Goal: Task Accomplishment & Management: Complete application form

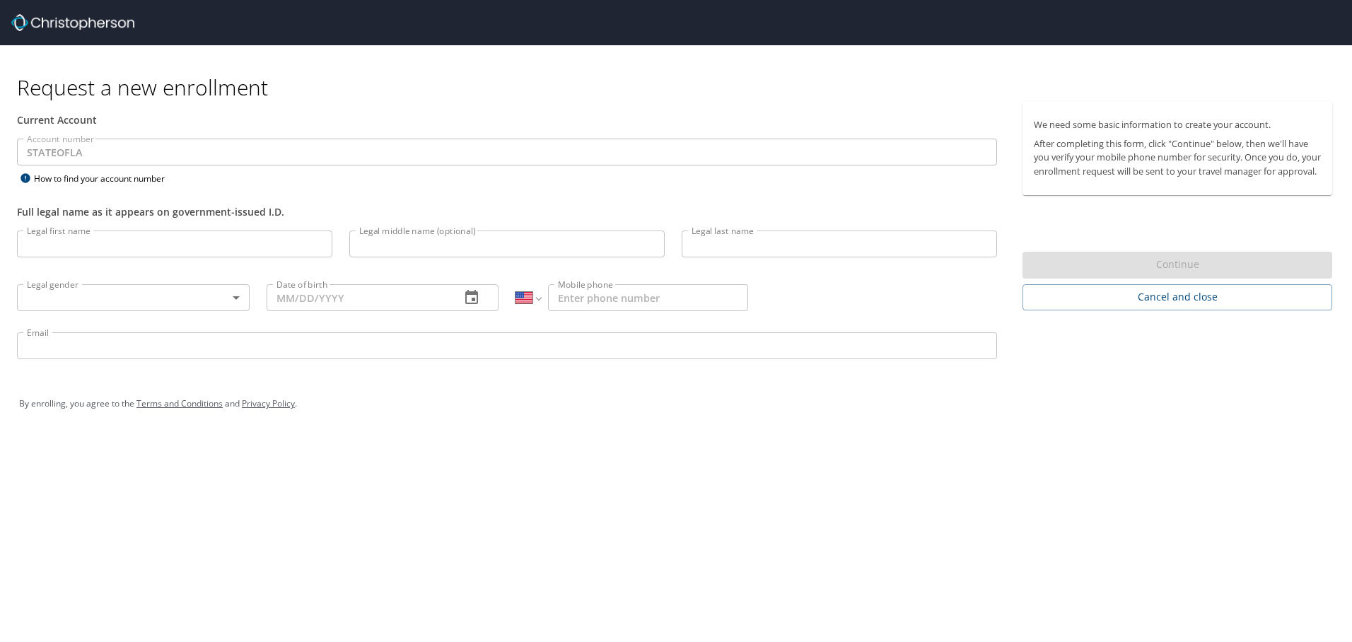
select select "US"
click at [87, 248] on input "Legal first name" at bounding box center [174, 243] width 315 height 27
type input "[PERSON_NAME]"
type input "c"
type input "[PERSON_NAME]"
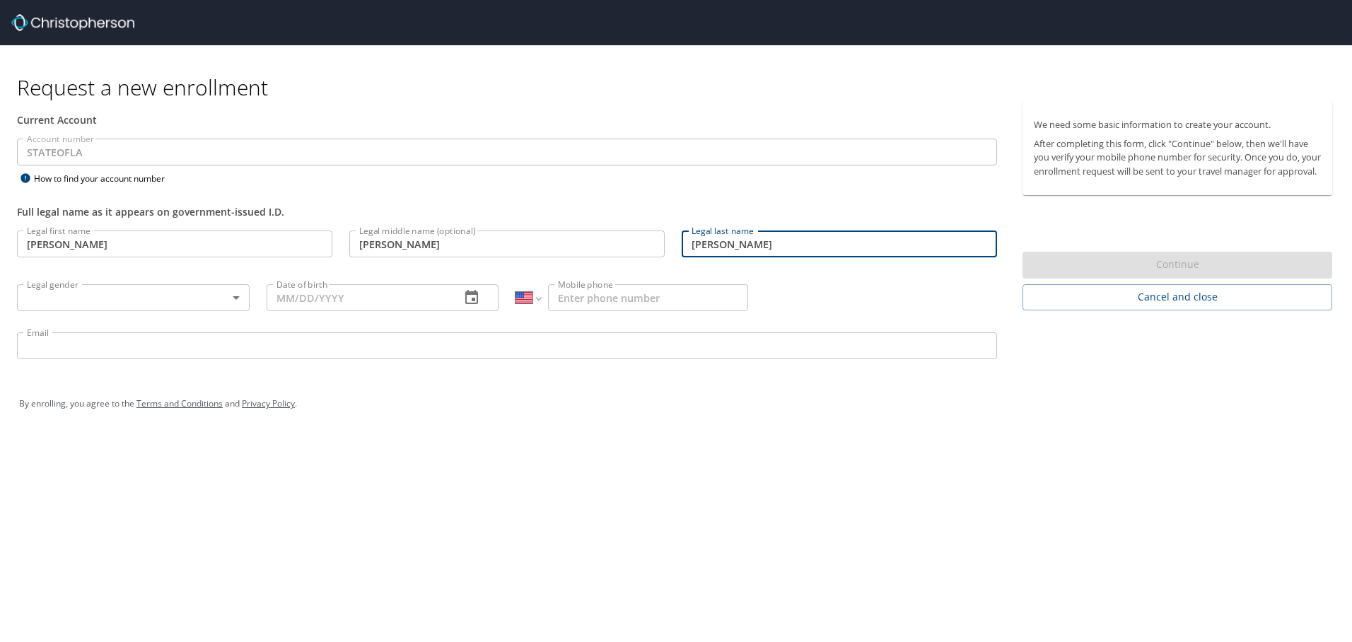
type input "[PERSON_NAME]"
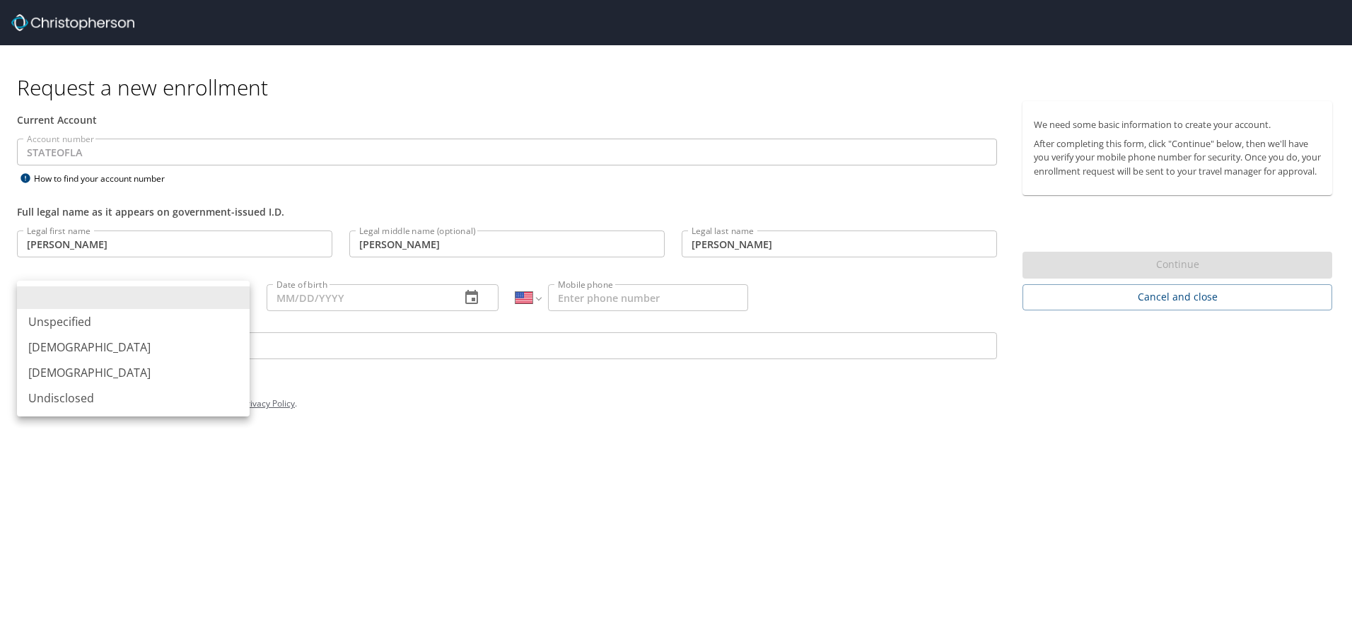
click at [229, 300] on body "Request a new enrollment Current Account Account number STATEOFLA Account numbe…" at bounding box center [676, 321] width 1352 height 642
click at [136, 343] on li "[DEMOGRAPHIC_DATA]" at bounding box center [133, 346] width 233 height 25
type input "[DEMOGRAPHIC_DATA]"
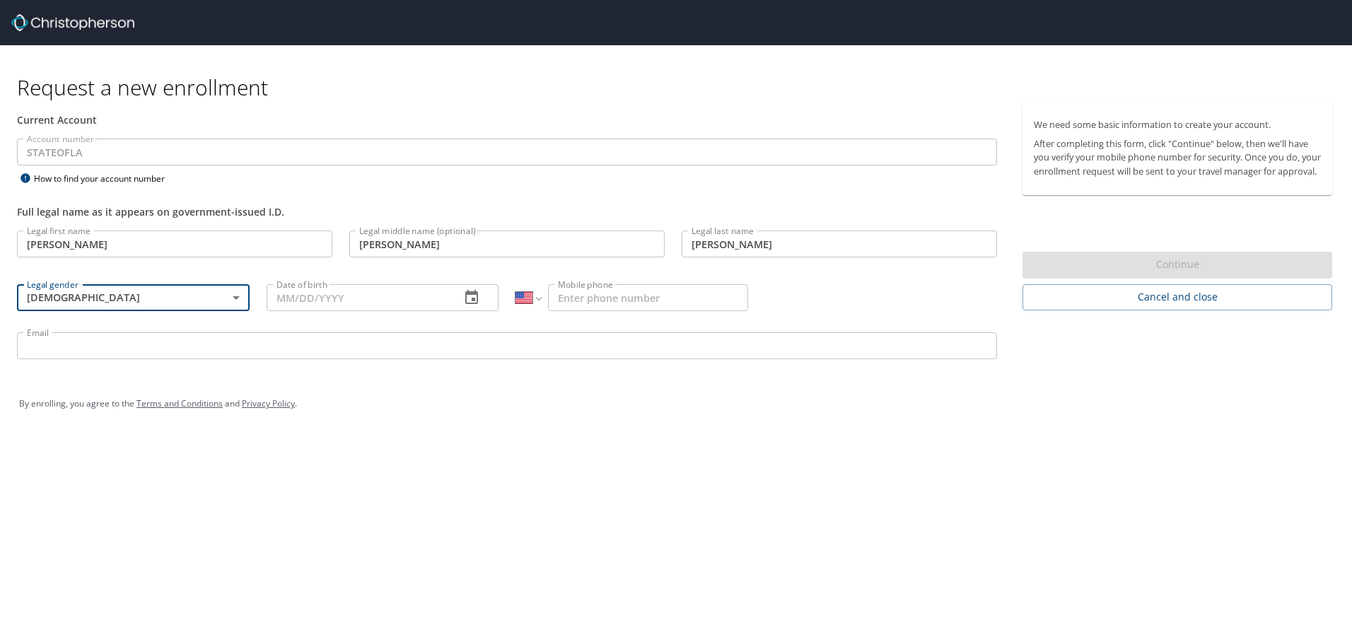
click at [348, 301] on input "Date of birth" at bounding box center [358, 297] width 183 height 27
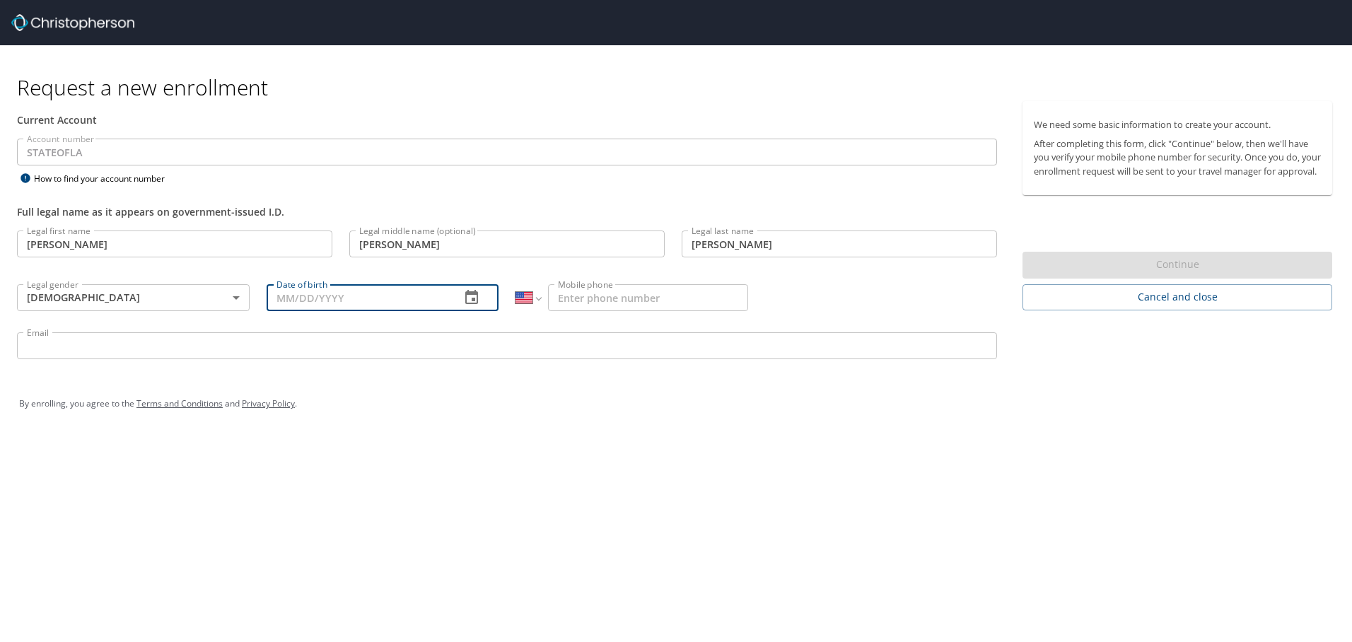
click at [469, 295] on icon "button" at bounding box center [471, 297] width 17 height 17
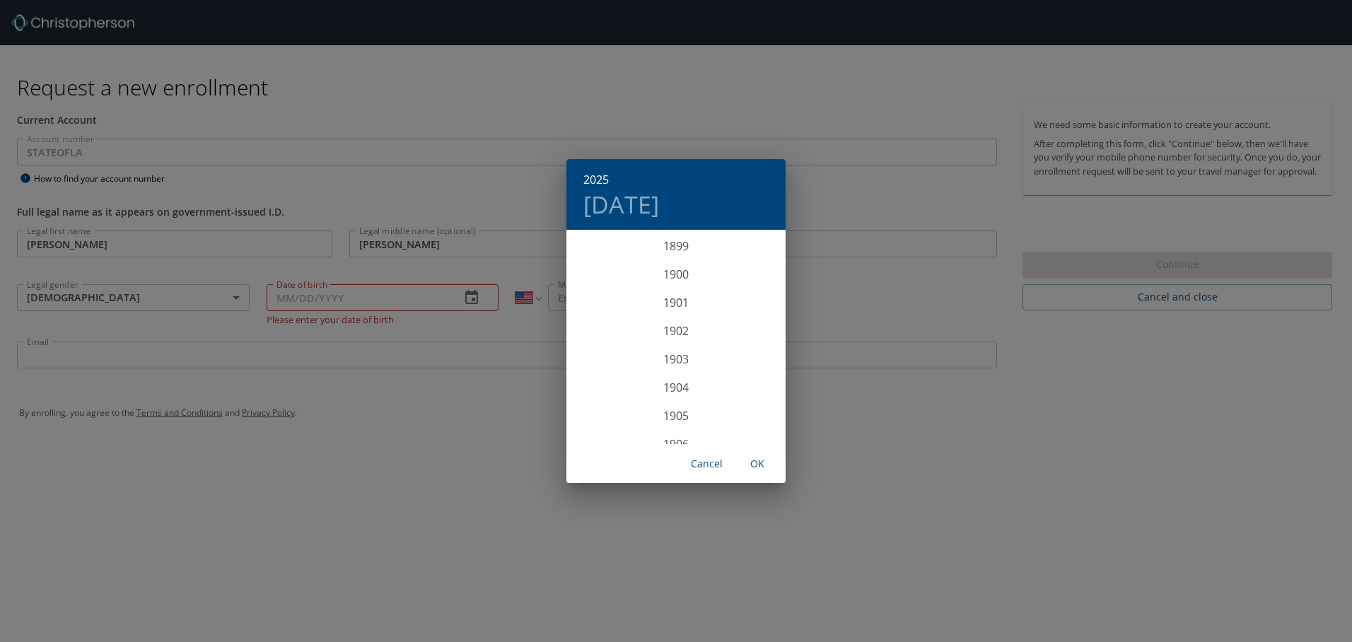
scroll to position [3478, 0]
click at [712, 464] on span "Cancel" at bounding box center [706, 464] width 34 height 18
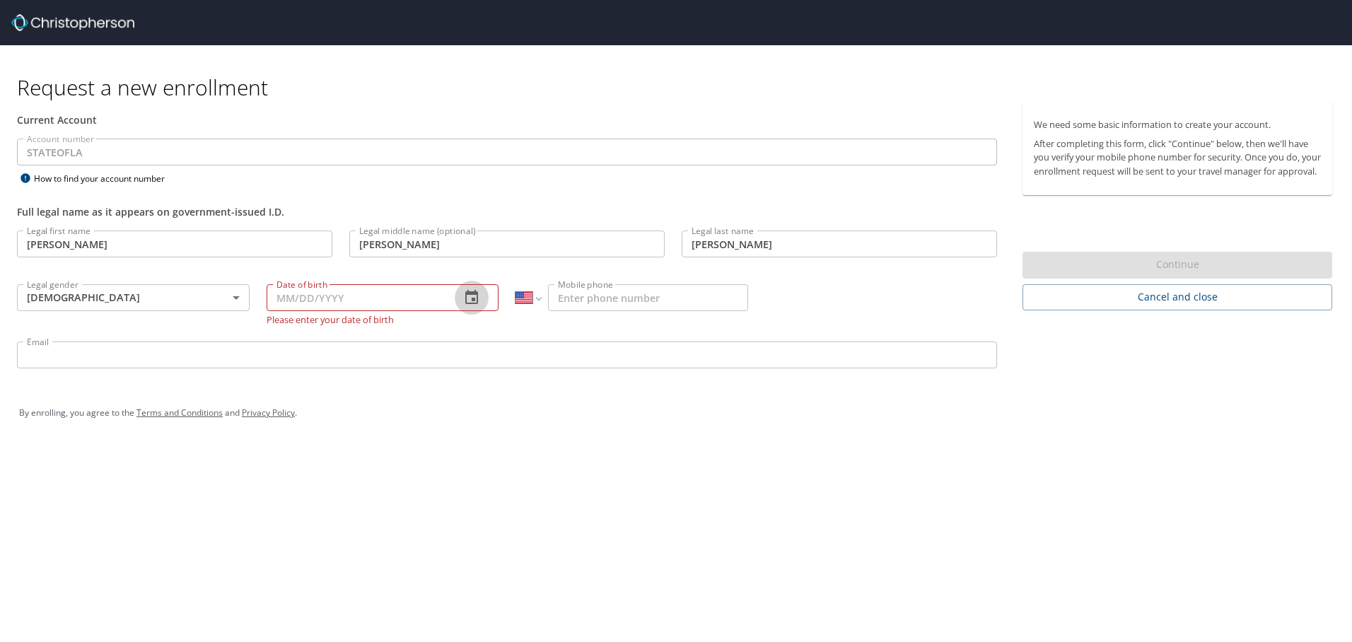
click at [360, 300] on input "Date of birth" at bounding box center [358, 297] width 183 height 27
type input "[DATE]"
click at [614, 295] on input "Mobile phone" at bounding box center [648, 297] width 200 height 27
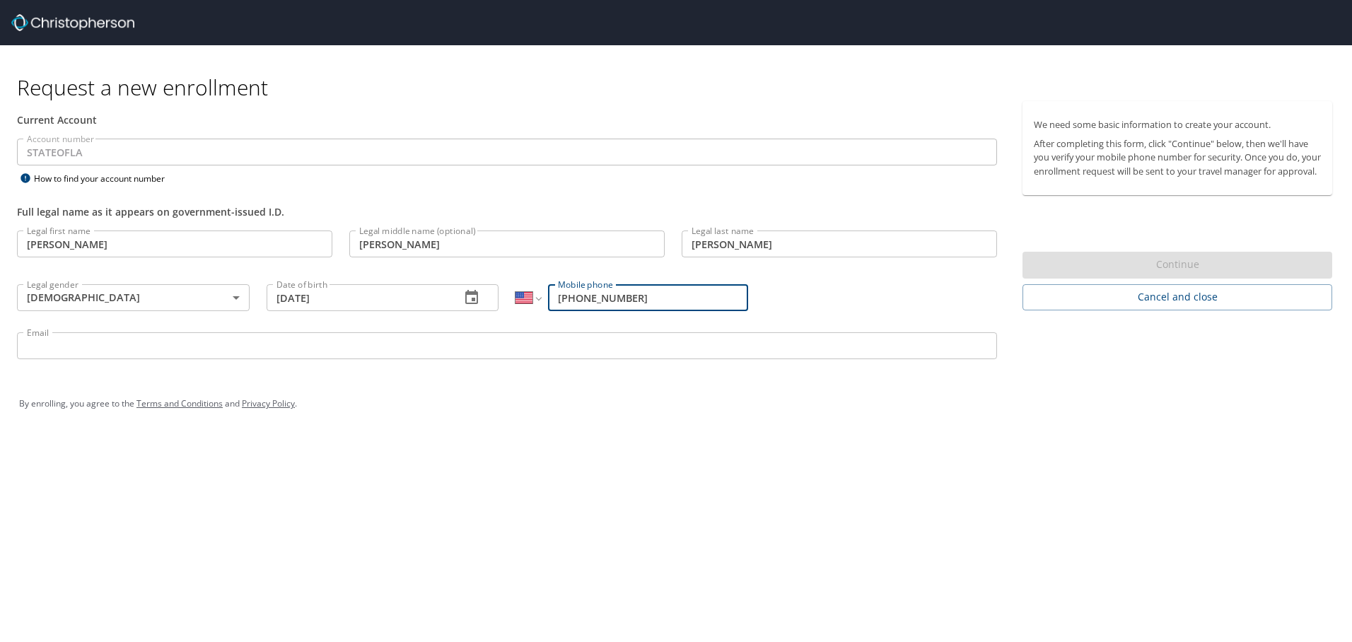
type input "[PHONE_NUMBER]"
click at [433, 348] on input "Email" at bounding box center [507, 345] width 980 height 27
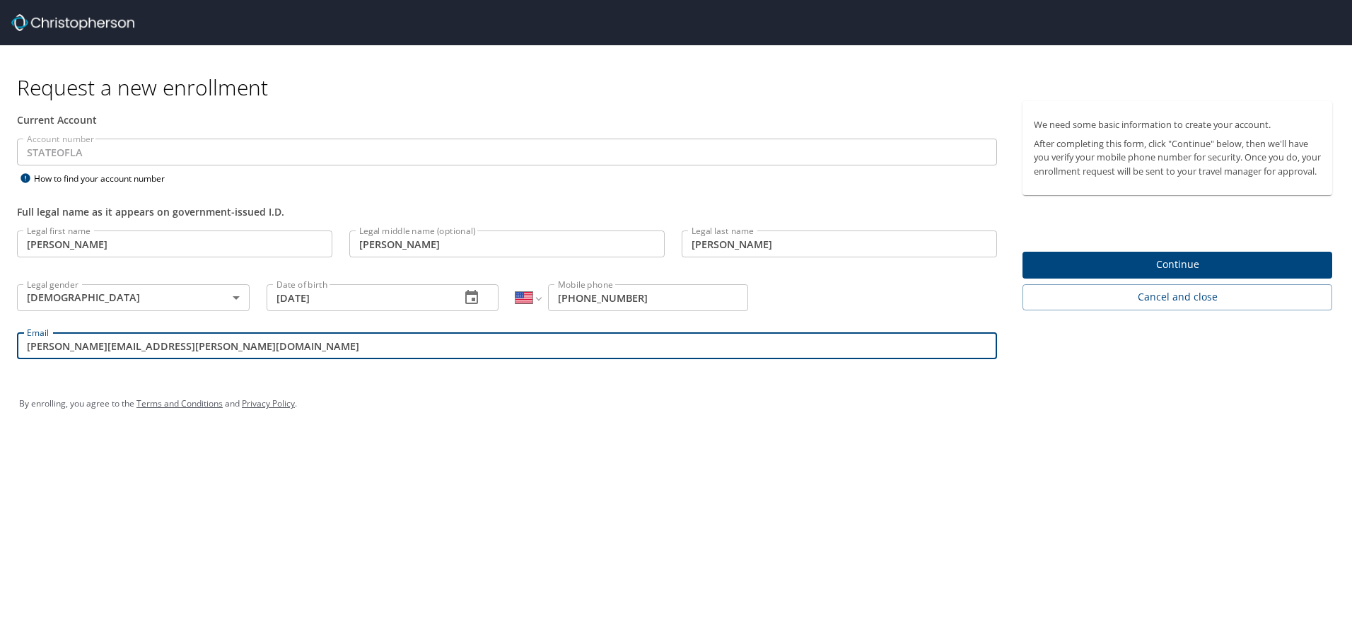
type input "[PERSON_NAME][EMAIL_ADDRESS][PERSON_NAME][DOMAIN_NAME]"
click at [747, 476] on div "Request a new enrollment Current Account Account number STATEOFLA Account numbe…" at bounding box center [676, 321] width 1352 height 642
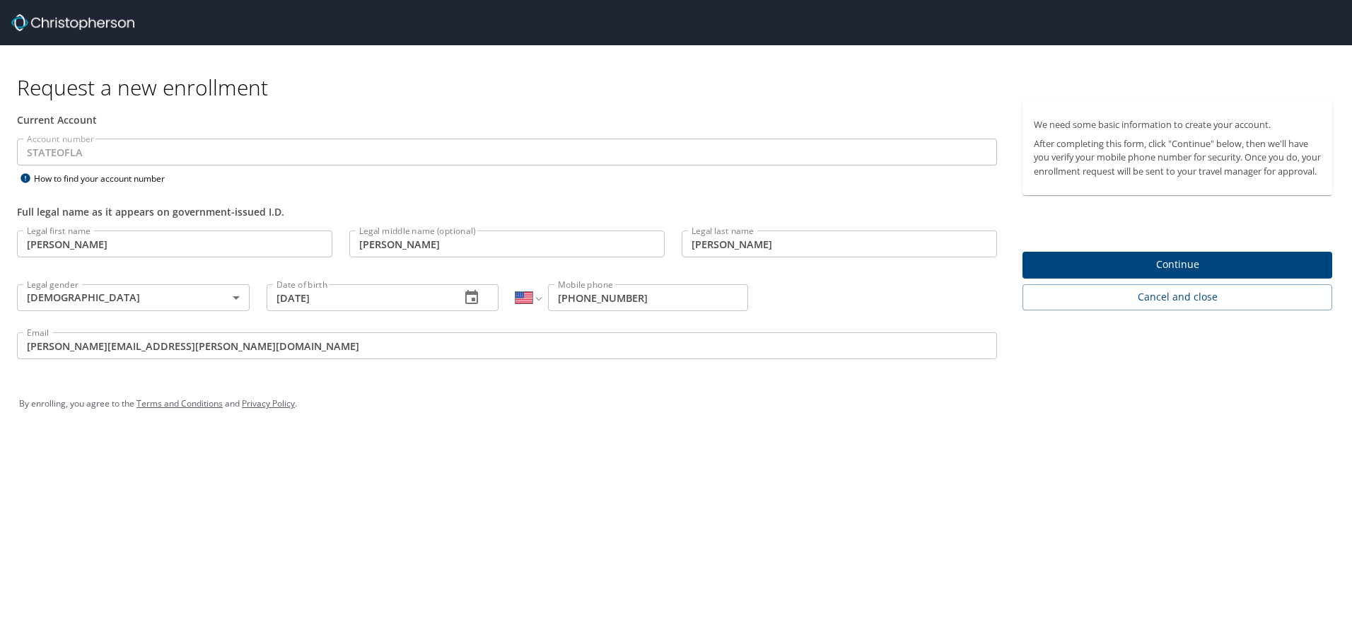
click at [1181, 273] on span "Continue" at bounding box center [1177, 265] width 287 height 18
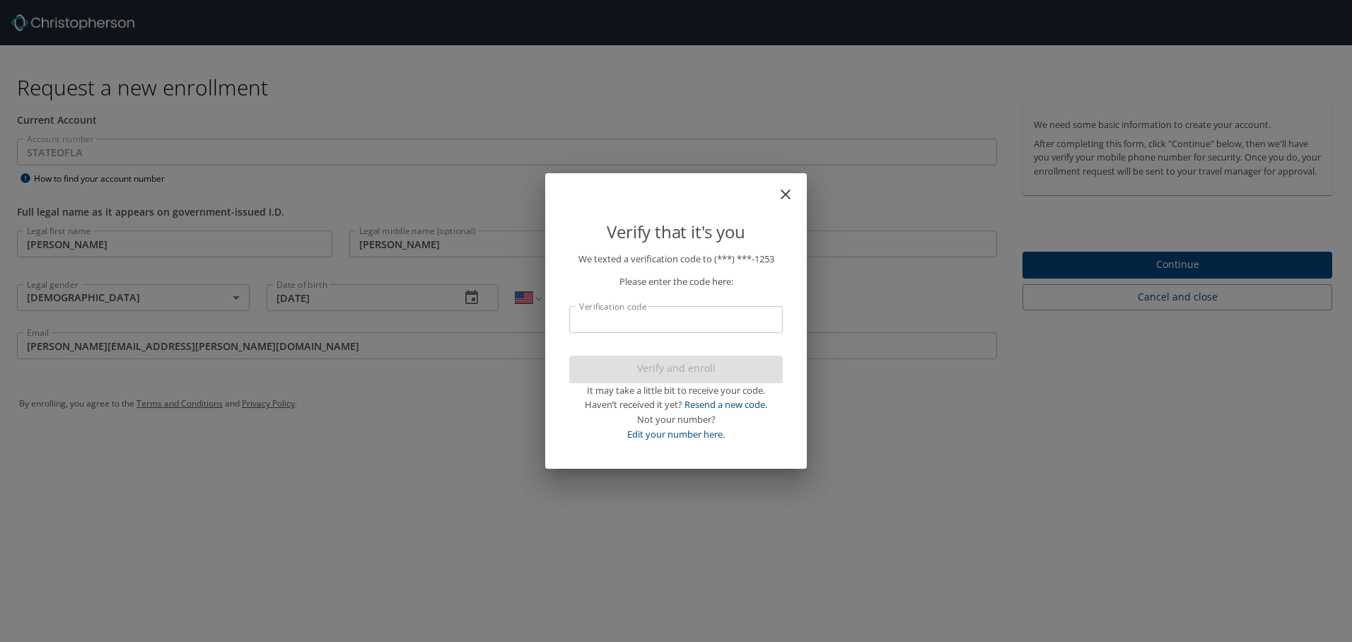
click at [619, 322] on input "Verification code" at bounding box center [675, 319] width 213 height 27
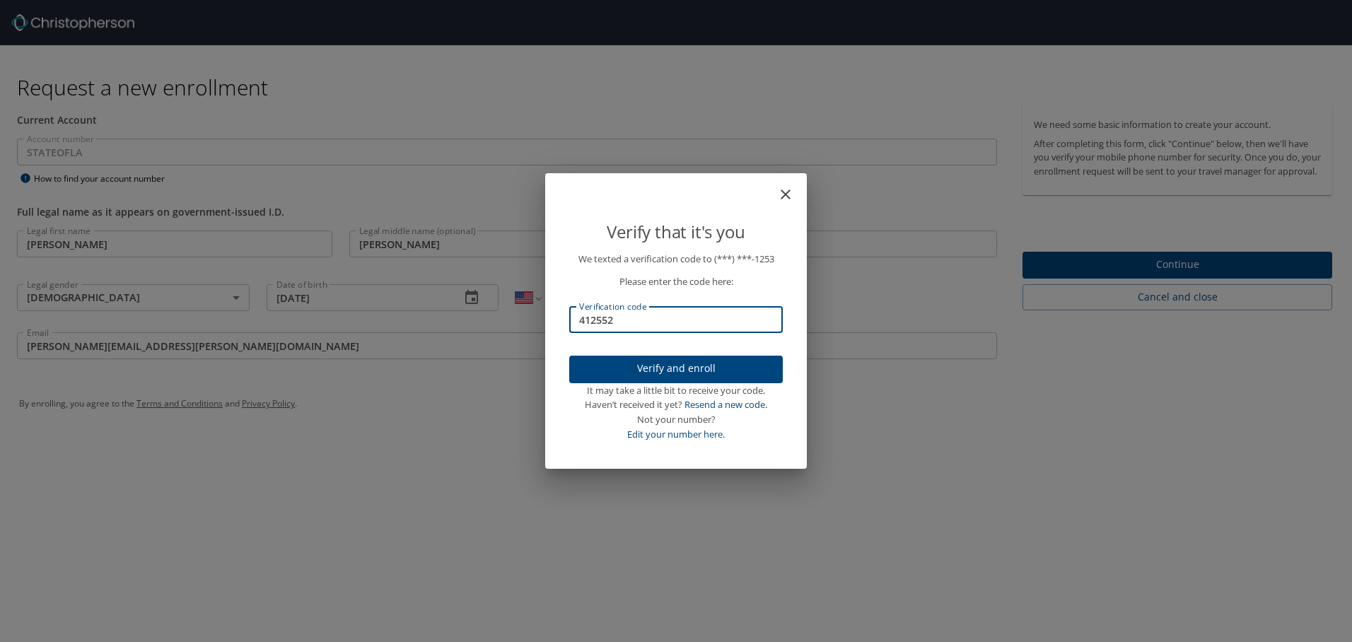
type input "412552"
click at [682, 361] on span "Verify and enroll" at bounding box center [675, 369] width 191 height 18
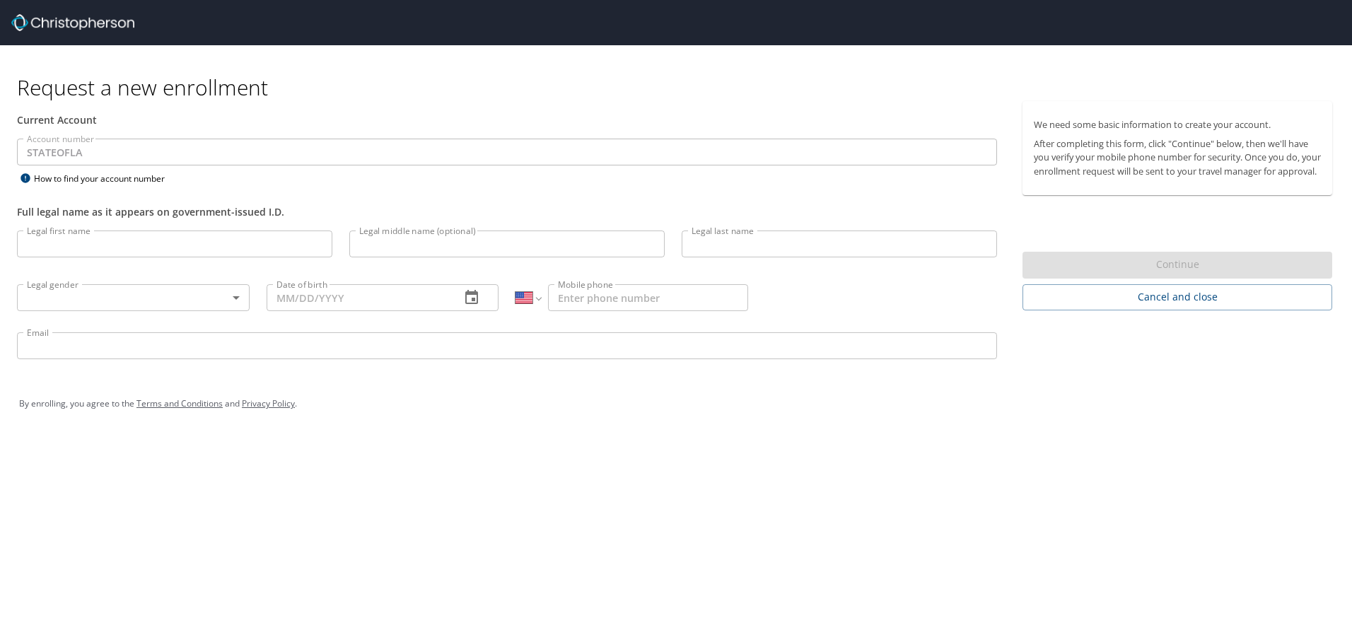
select select "US"
click at [192, 247] on input "Legal first name" at bounding box center [174, 243] width 315 height 27
